Goal: Book appointment/travel/reservation

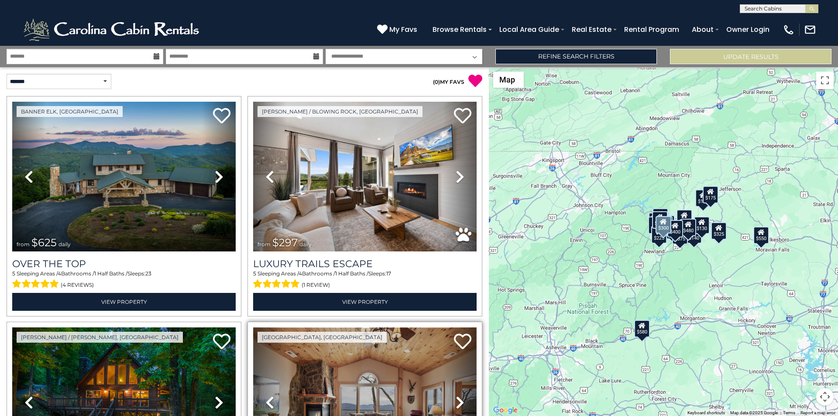
click at [362, 413] on img at bounding box center [365, 402] width 224 height 150
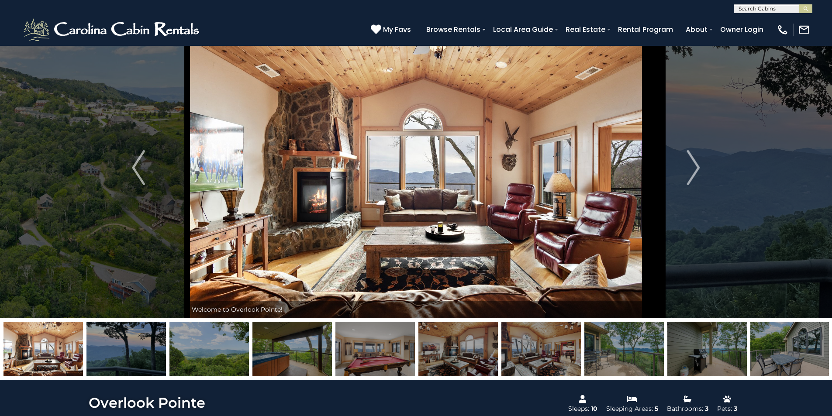
scroll to position [364, 0]
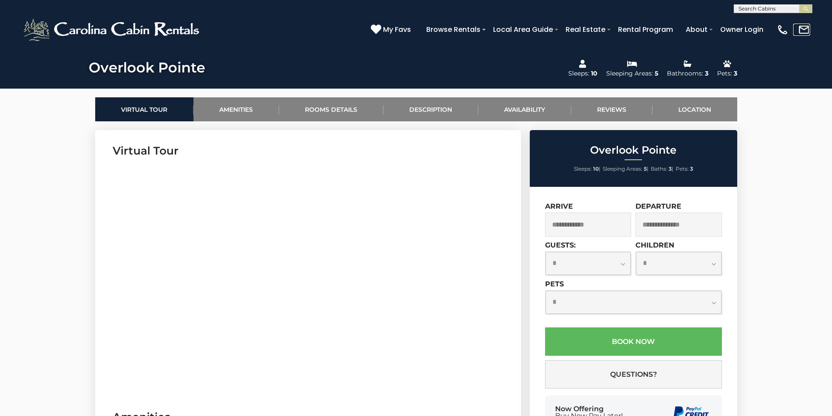
click at [805, 28] on link at bounding box center [801, 30] width 17 height 12
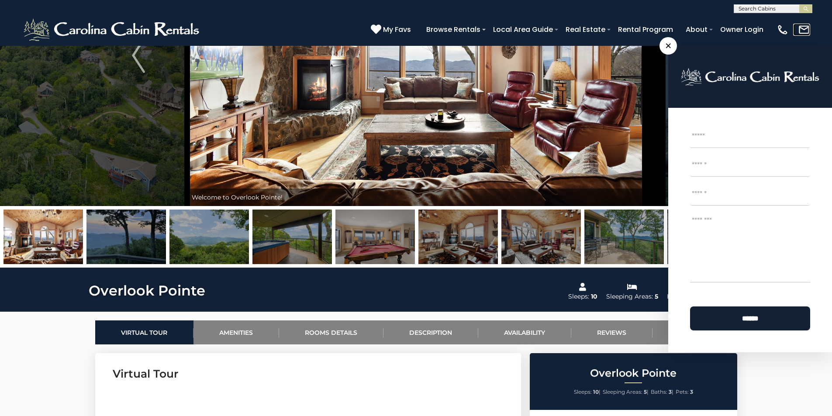
scroll to position [164, 0]
